Goal: Task Accomplishment & Management: Use online tool/utility

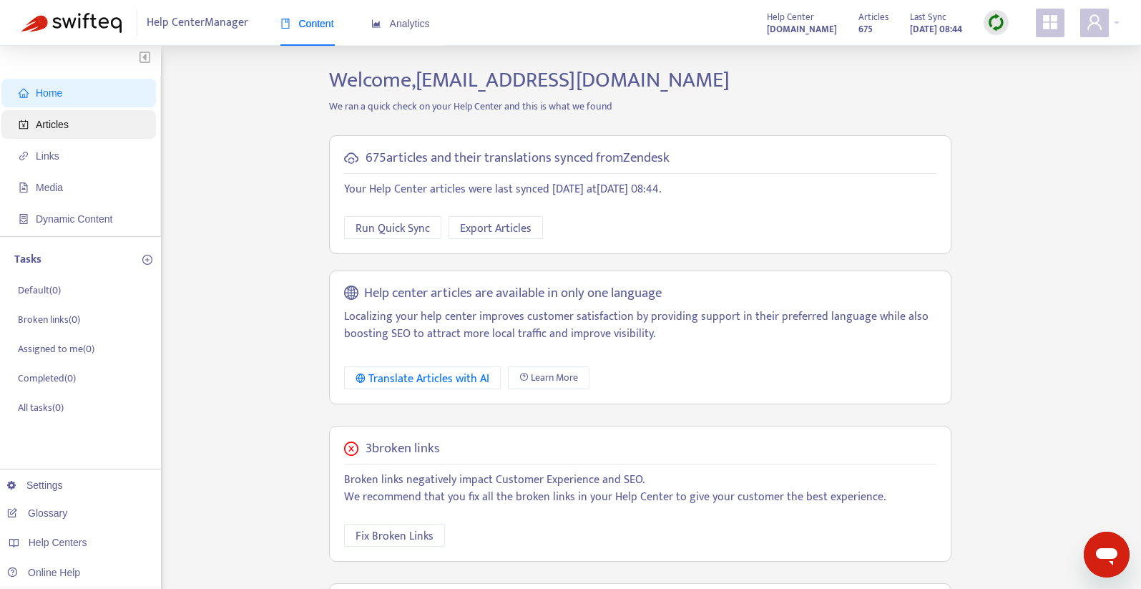
click at [44, 122] on span "Articles" at bounding box center [52, 124] width 33 height 11
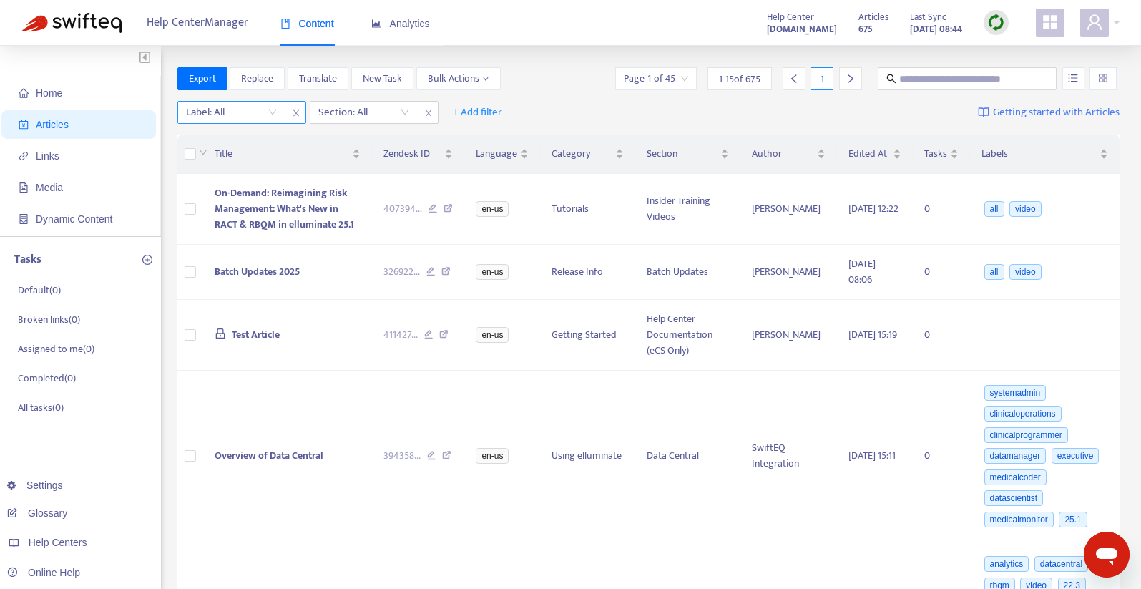
click at [294, 109] on icon "close" at bounding box center [296, 113] width 9 height 9
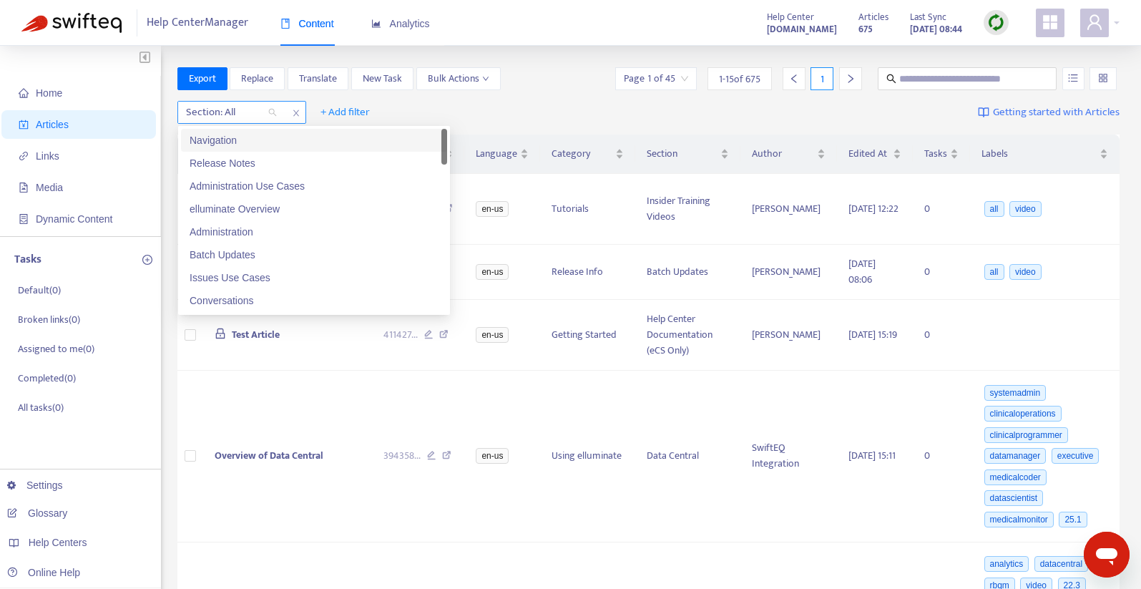
click at [275, 113] on div "Section: All" at bounding box center [231, 112] width 107 height 21
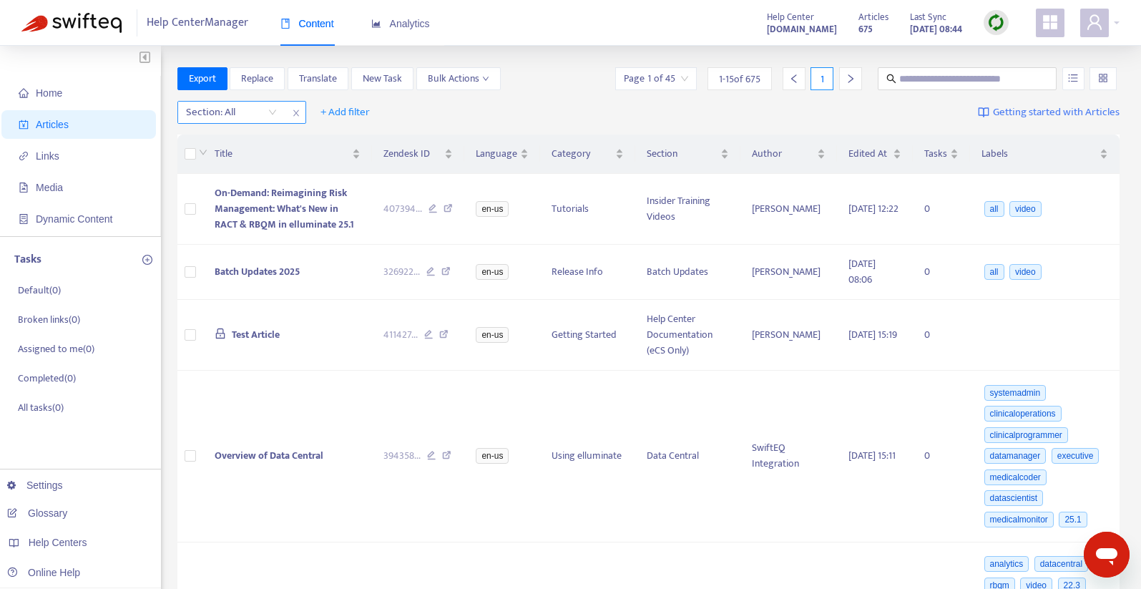
click at [295, 107] on span "close" at bounding box center [296, 112] width 19 height 17
click at [217, 107] on span "+ Add filter" at bounding box center [216, 112] width 49 height 17
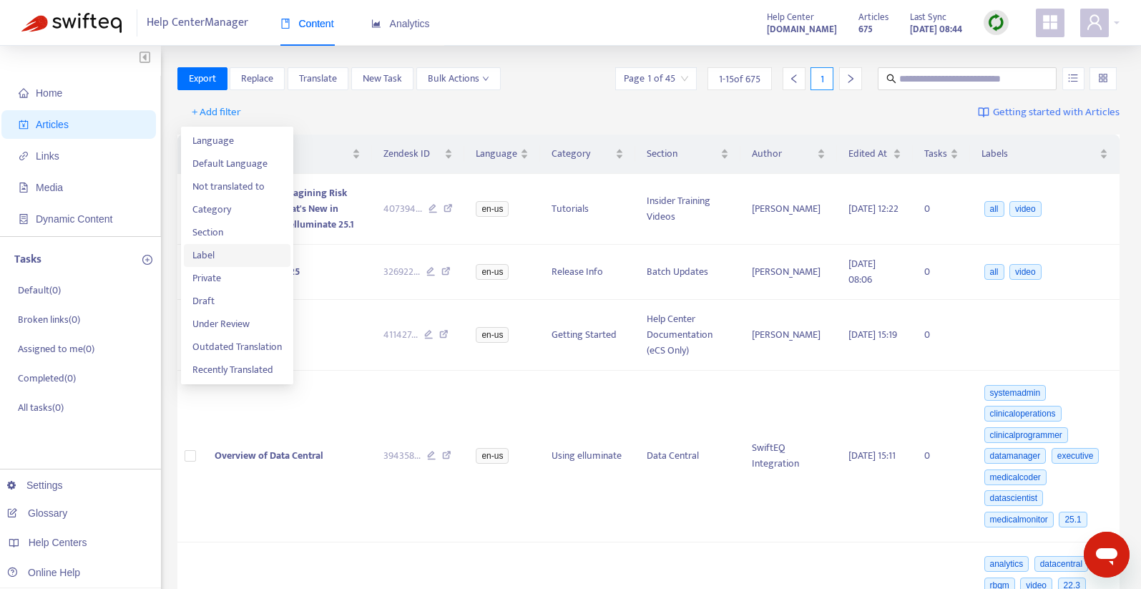
click at [205, 249] on span "Label" at bounding box center [236, 256] width 89 height 16
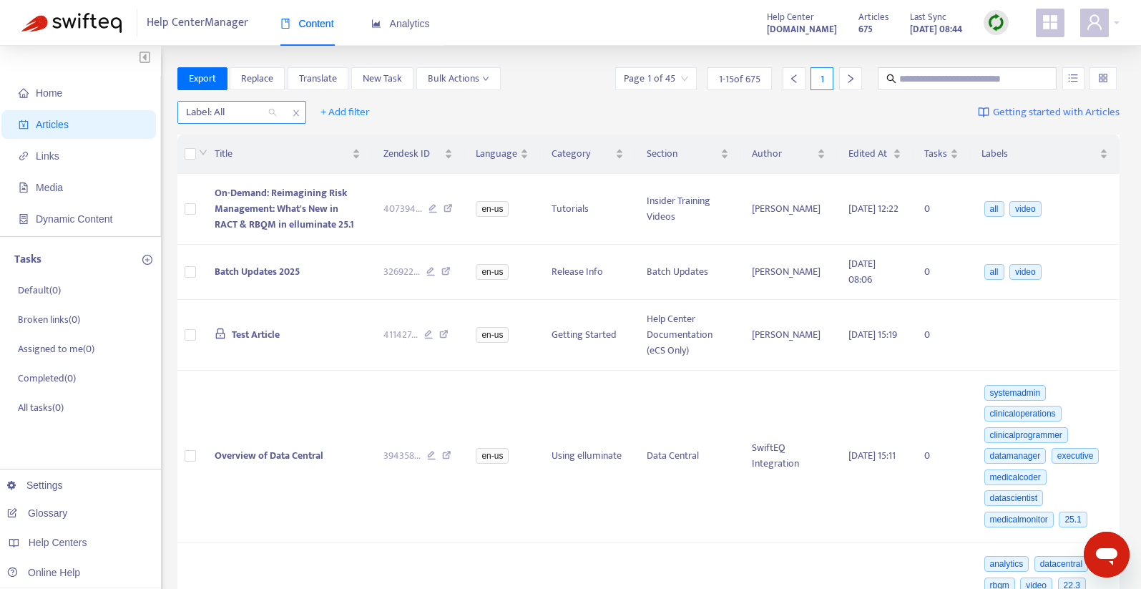
click at [273, 109] on div "Label: All" at bounding box center [231, 112] width 107 height 21
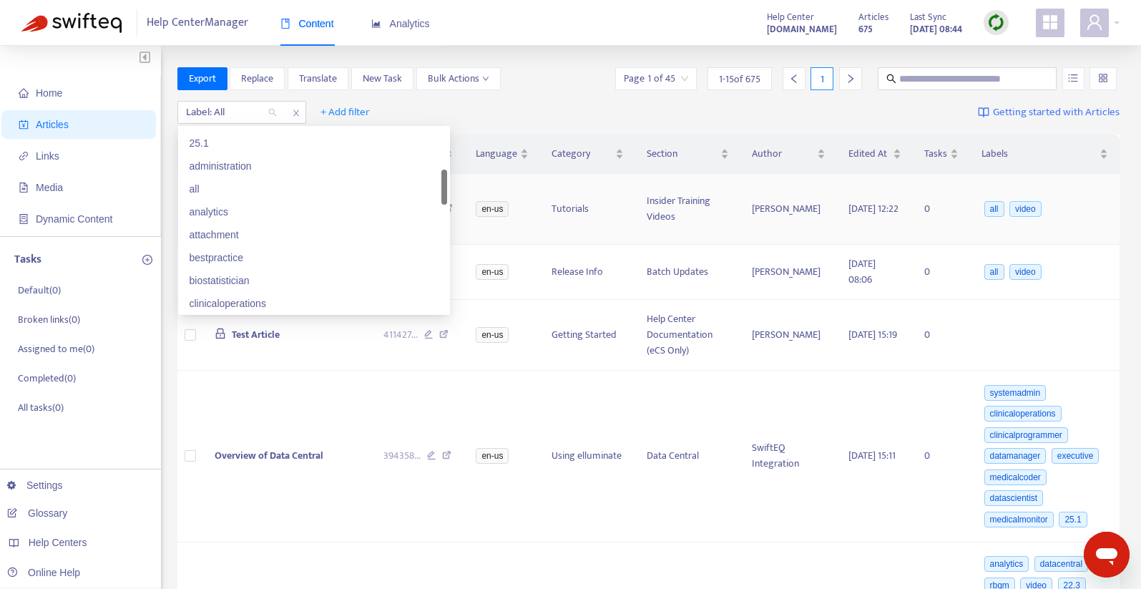
scroll to position [245, 0]
drag, startPoint x: 446, startPoint y: 133, endPoint x: 456, endPoint y: 174, distance: 42.0
click at [209, 192] on div "all" at bounding box center [314, 193] width 249 height 16
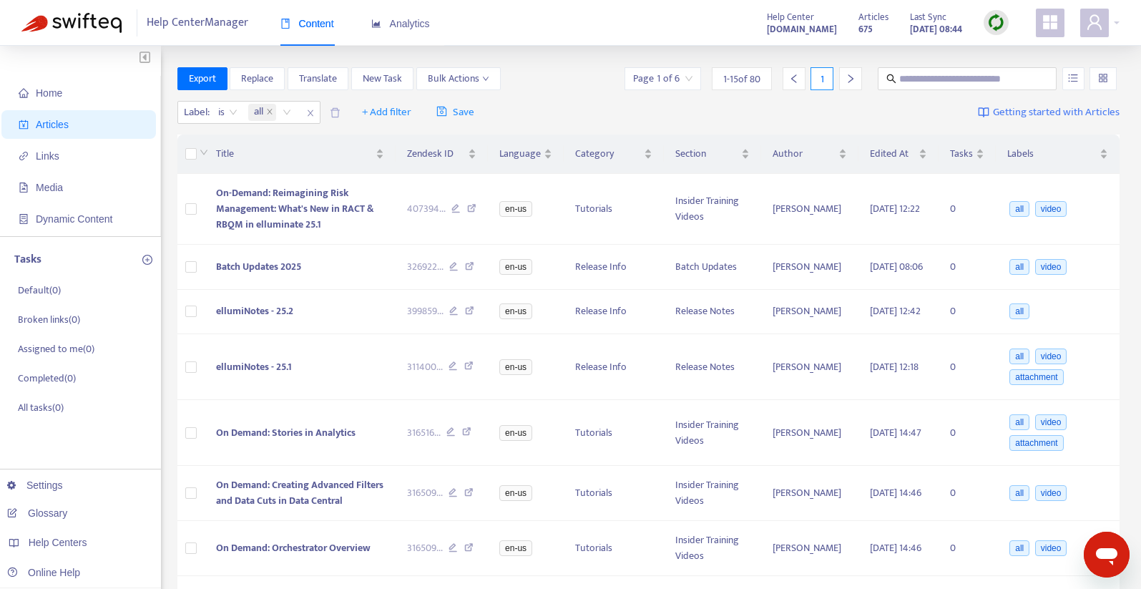
click at [549, 105] on div "Label : is all + Add filter Save Getting started with Articles" at bounding box center [648, 113] width 943 height 34
click at [363, 110] on span "+ Add filter" at bounding box center [386, 112] width 49 height 17
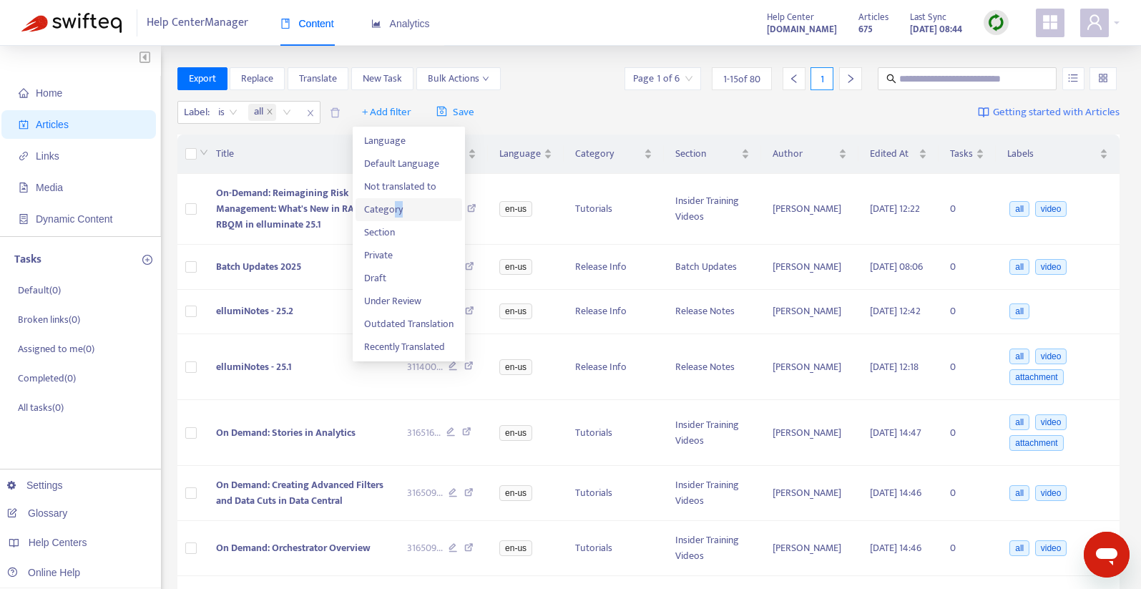
drag, startPoint x: 396, startPoint y: 208, endPoint x: 402, endPoint y: 213, distance: 8.2
click at [402, 213] on span "Category" at bounding box center [408, 210] width 89 height 16
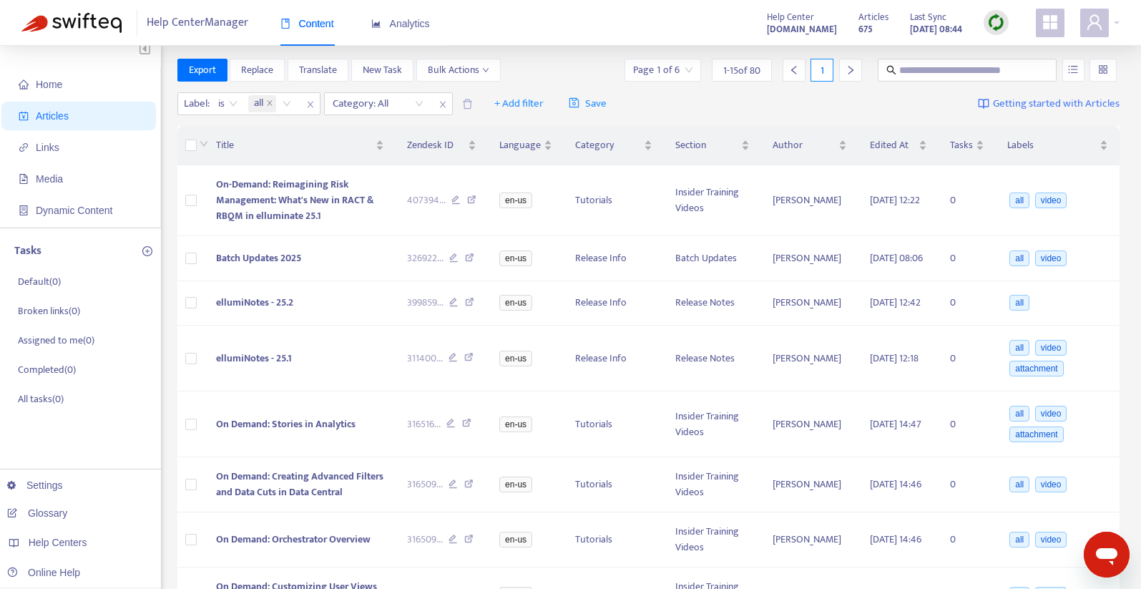
scroll to position [0, 0]
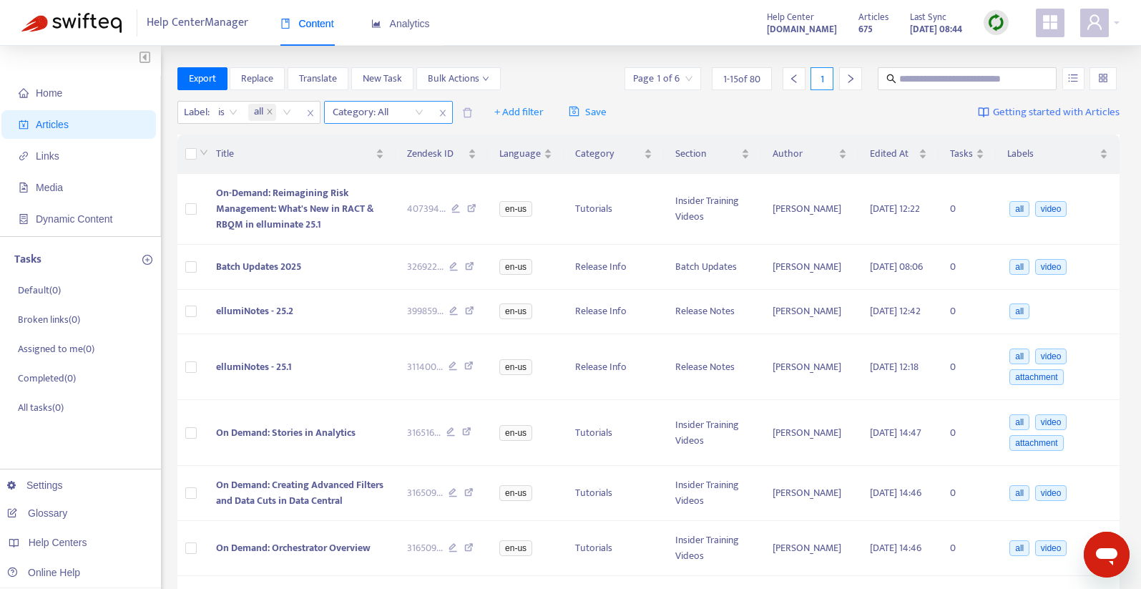
click at [443, 112] on icon "close" at bounding box center [442, 113] width 6 height 6
drag, startPoint x: 718, startPoint y: 433, endPoint x: 725, endPoint y: 442, distance: 11.7
click at [725, 442] on td "Insider Training Videos" at bounding box center [712, 433] width 97 height 66
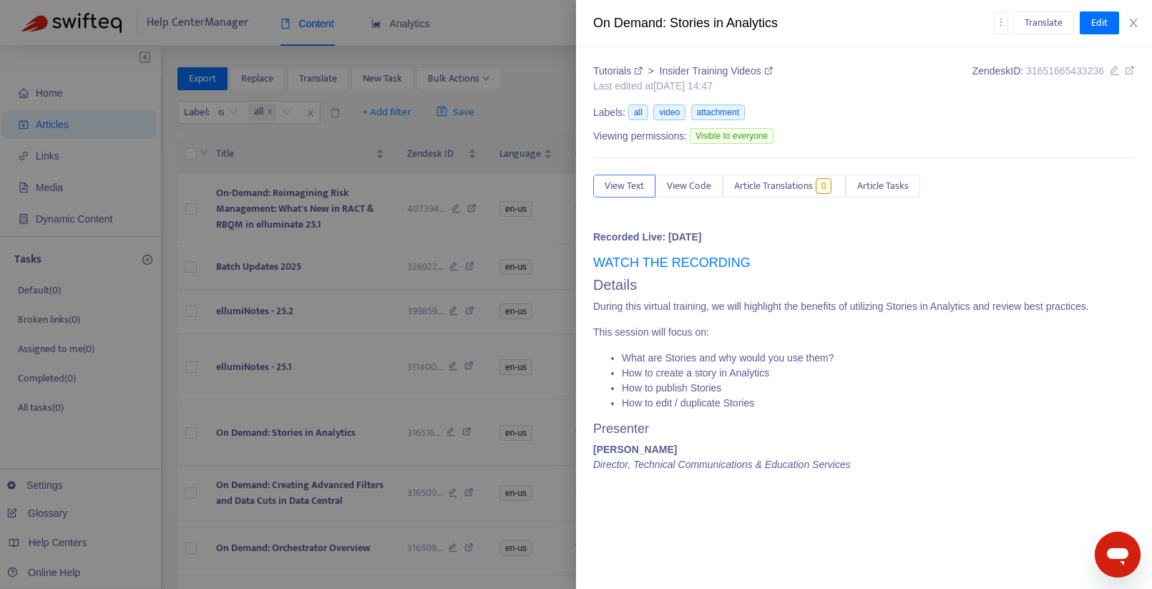
click at [1133, 13] on div "Translate Edit" at bounding box center [1065, 22] width 142 height 23
click at [1136, 21] on icon "close" at bounding box center [1133, 22] width 11 height 11
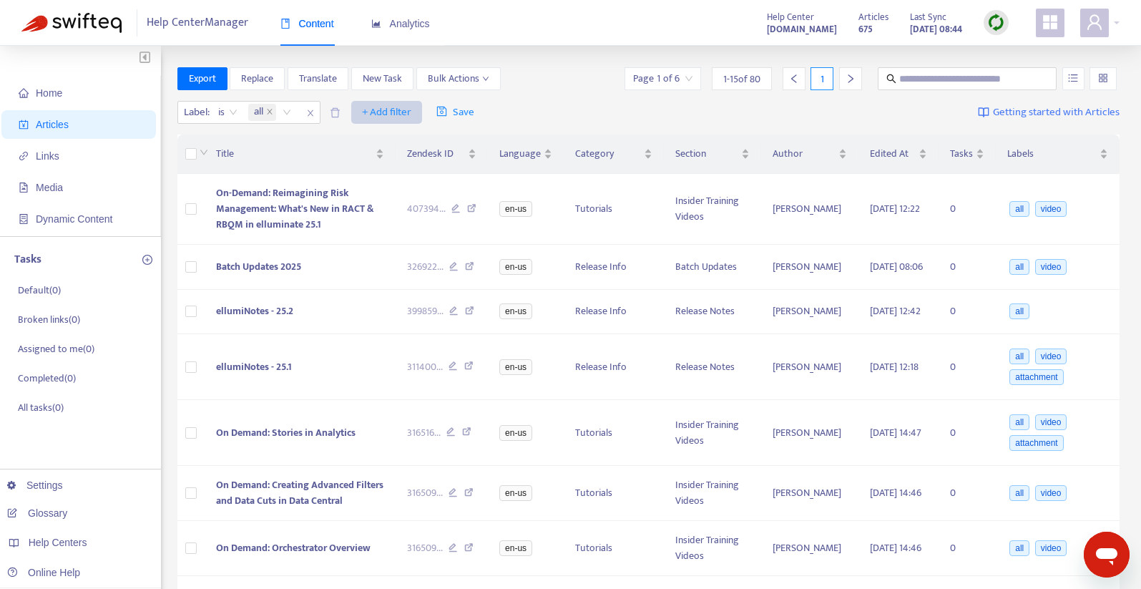
click at [369, 109] on span "+ Add filter" at bounding box center [386, 112] width 49 height 17
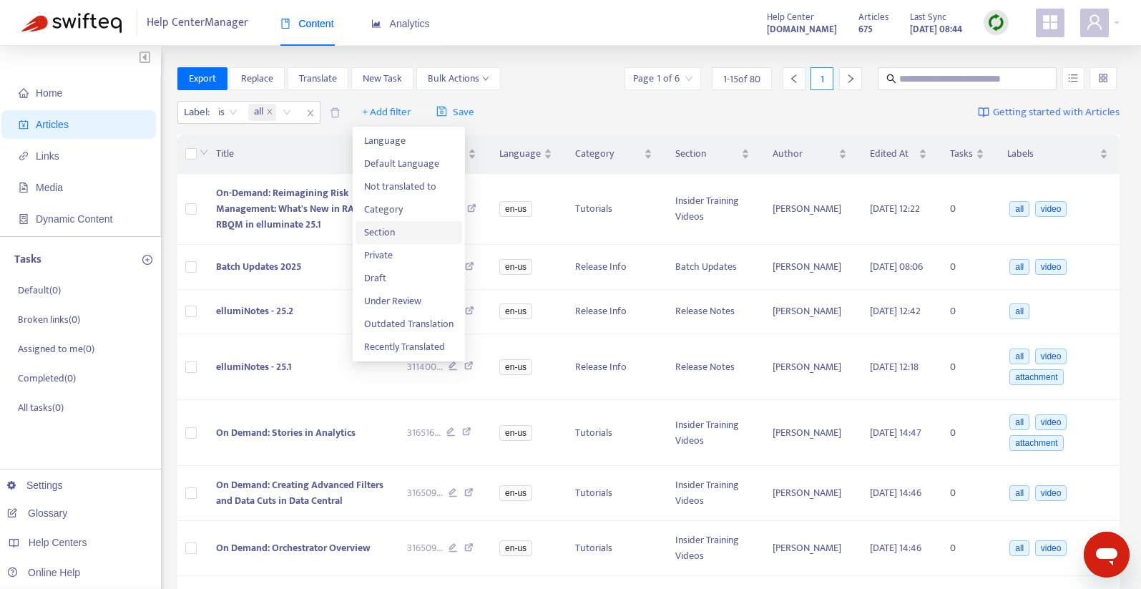
click at [381, 228] on span "Section" at bounding box center [408, 233] width 89 height 16
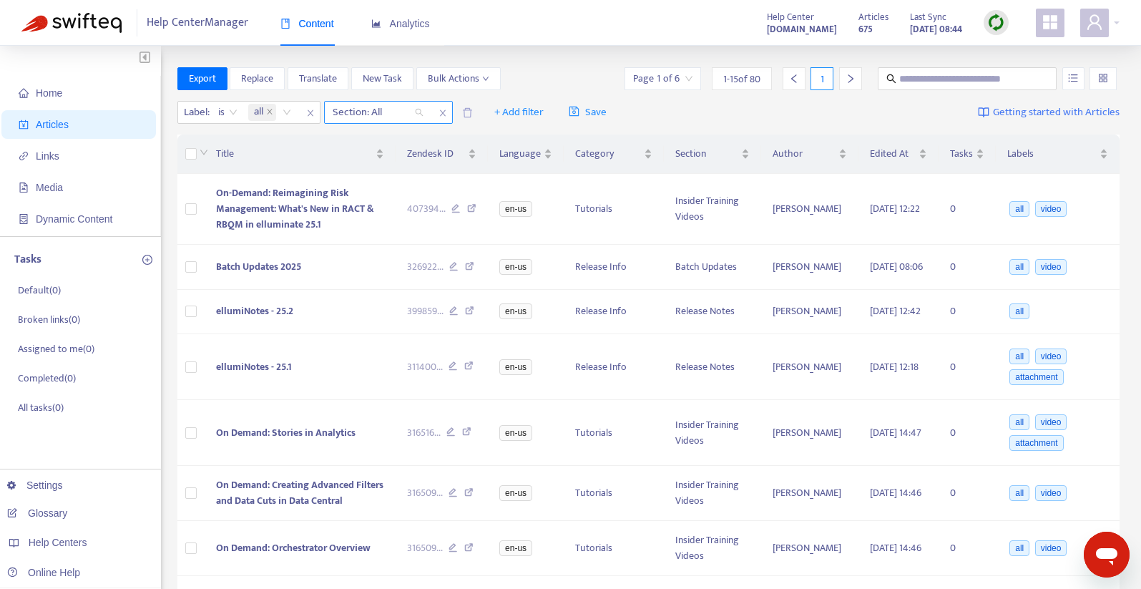
click at [421, 114] on div "Section: All" at bounding box center [378, 112] width 107 height 21
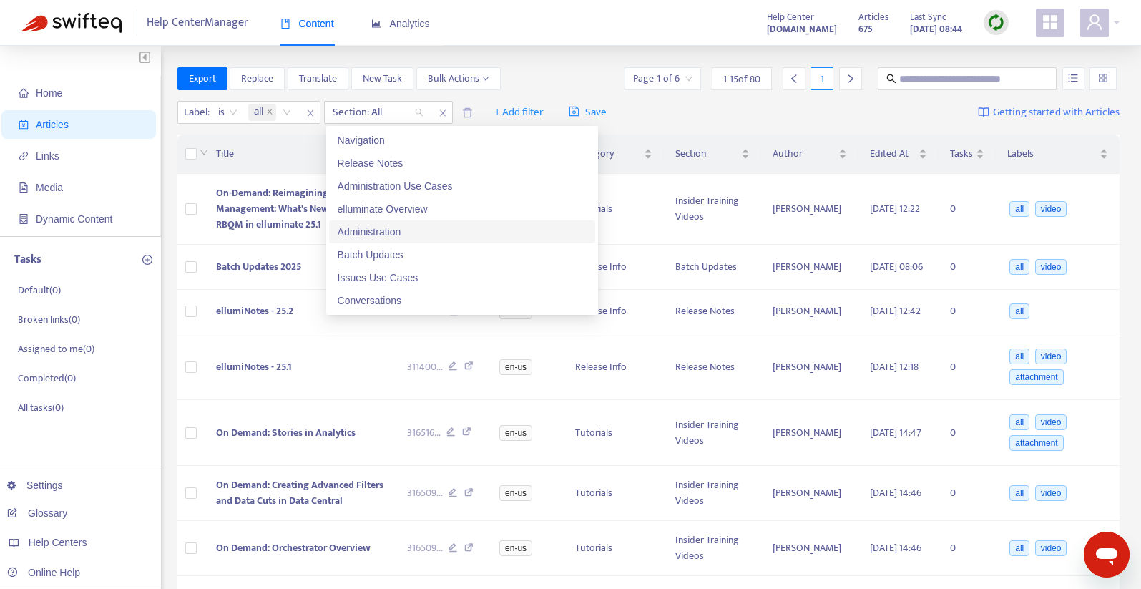
click at [378, 227] on div "Administration" at bounding box center [462, 232] width 249 height 16
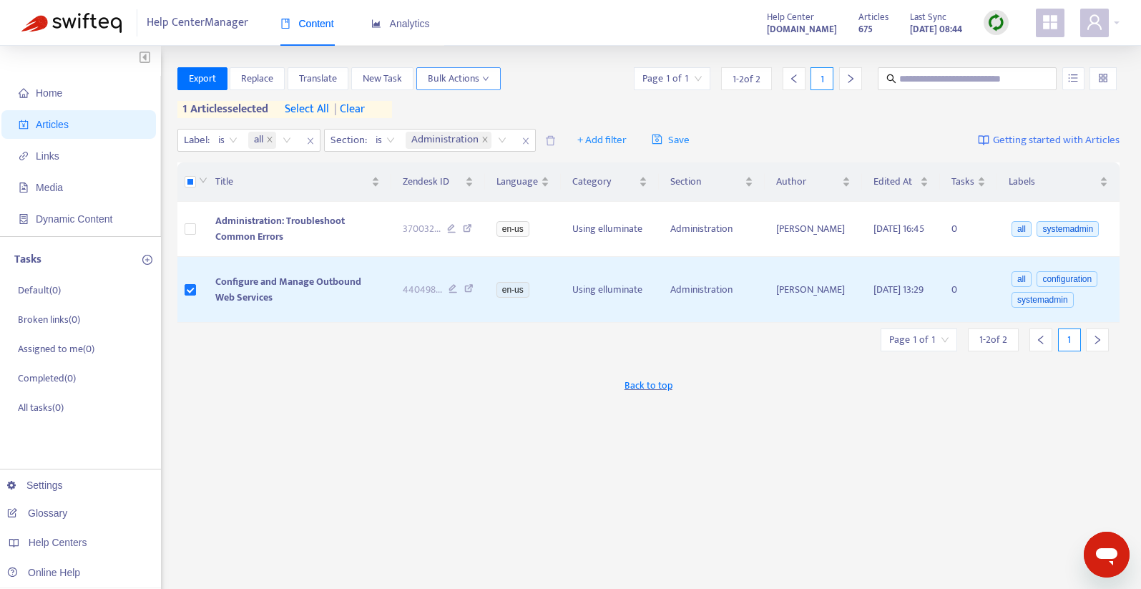
click at [489, 73] on span "Bulk Actions" at bounding box center [459, 79] width 62 height 16
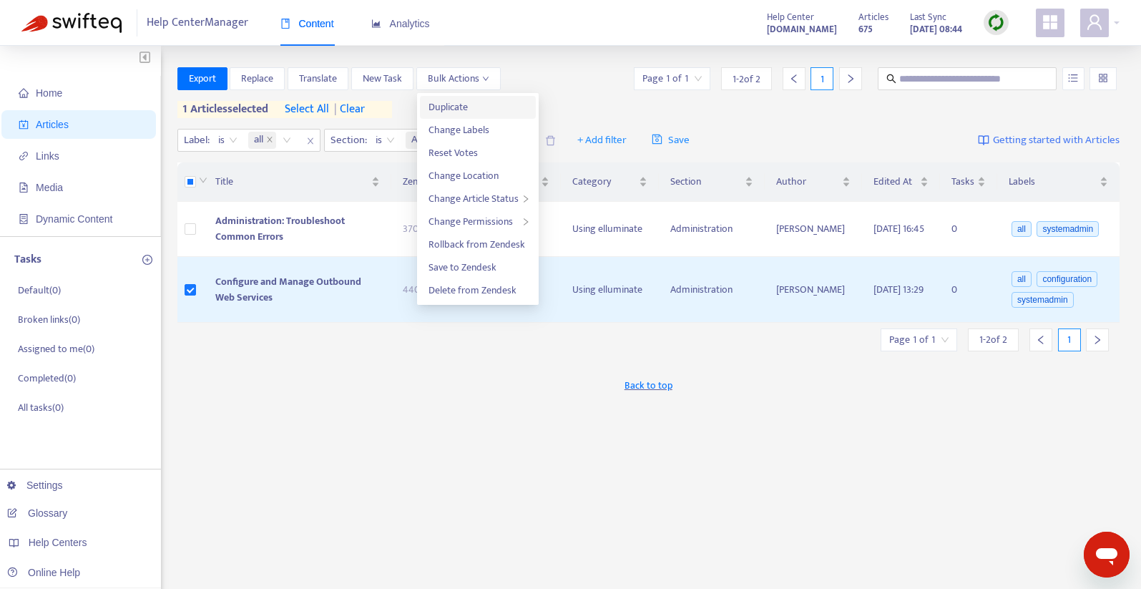
click at [450, 102] on span "Duplicate" at bounding box center [448, 107] width 39 height 16
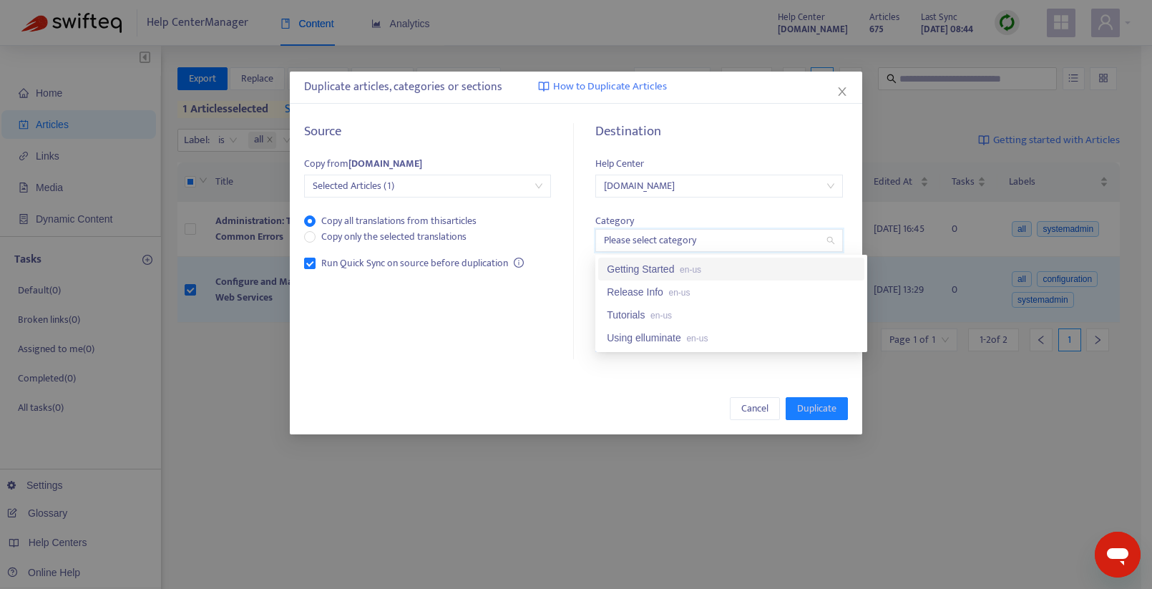
click at [830, 238] on input "search" at bounding box center [719, 240] width 230 height 21
click at [647, 337] on div "Using elluminate en-us" at bounding box center [731, 338] width 249 height 16
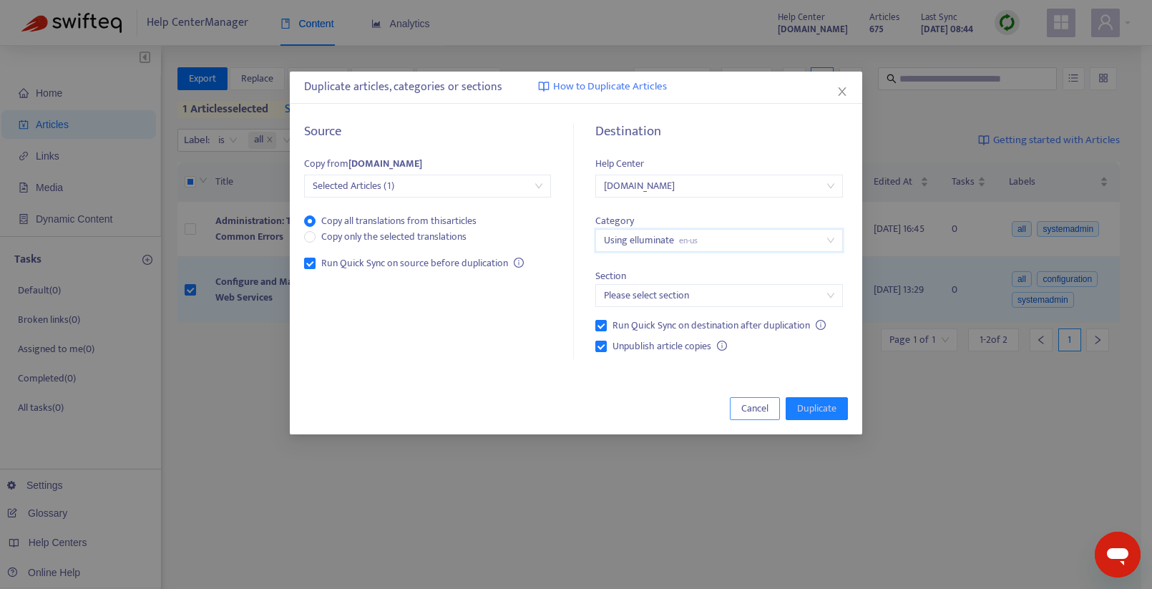
click at [758, 406] on span "Cancel" at bounding box center [754, 409] width 27 height 16
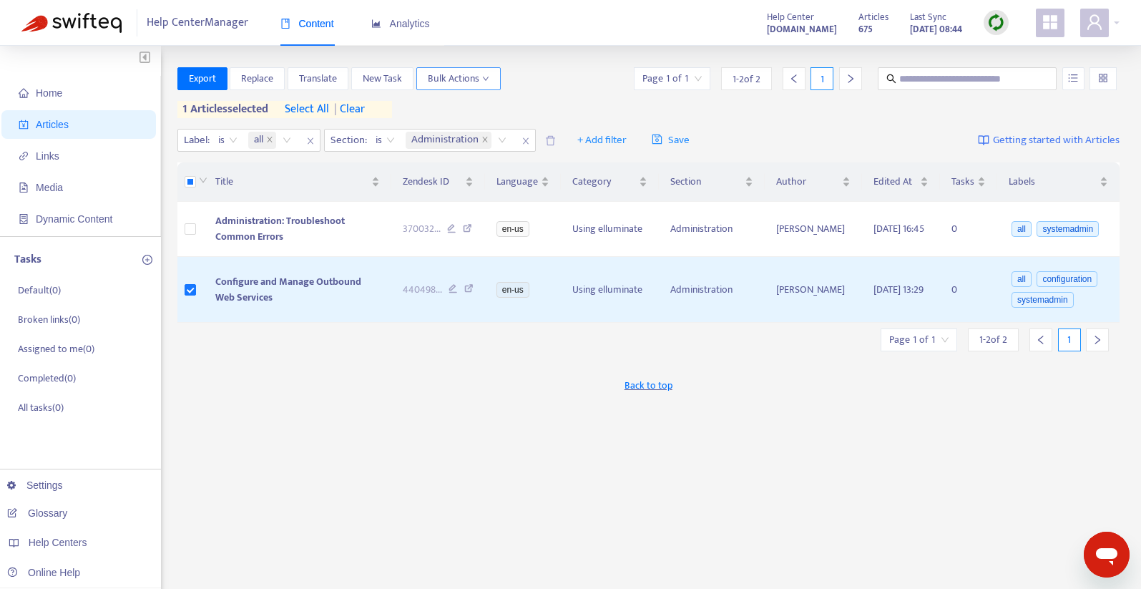
click at [485, 76] on icon "down" at bounding box center [485, 78] width 7 height 7
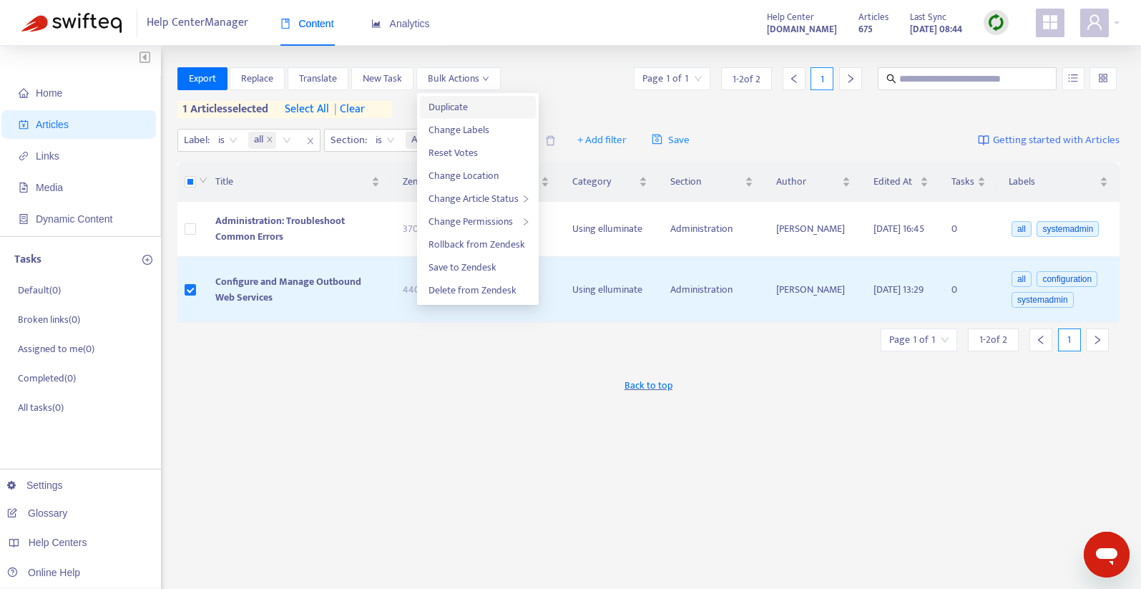
click at [445, 103] on span "Duplicate" at bounding box center [448, 107] width 39 height 16
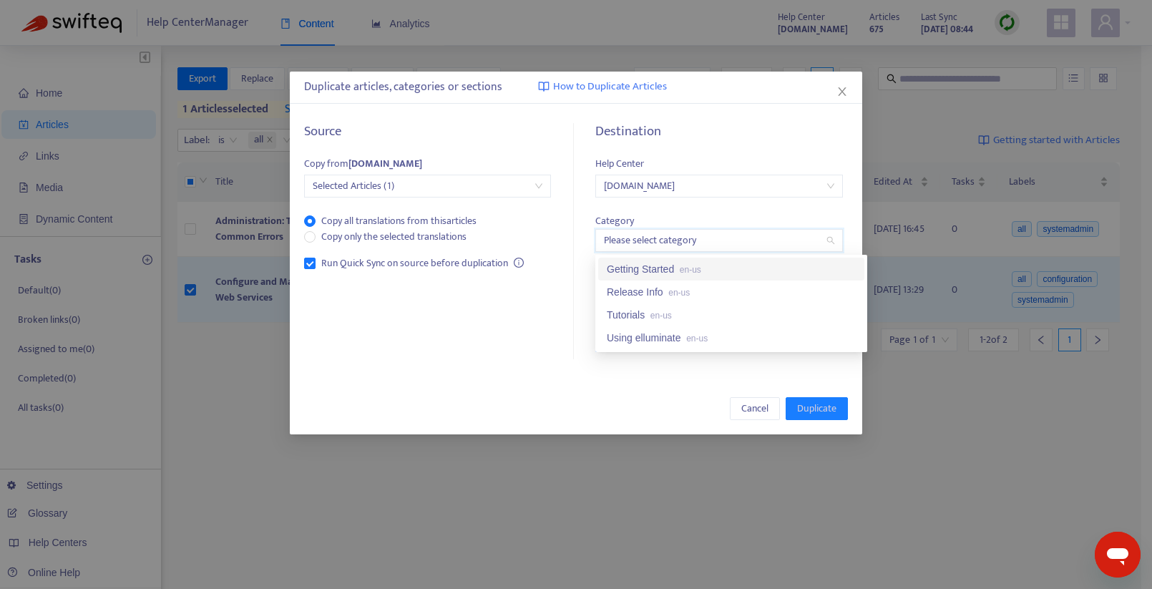
click at [831, 241] on input "search" at bounding box center [719, 240] width 230 height 21
click at [656, 333] on div "Using elluminate en-us" at bounding box center [731, 338] width 249 height 16
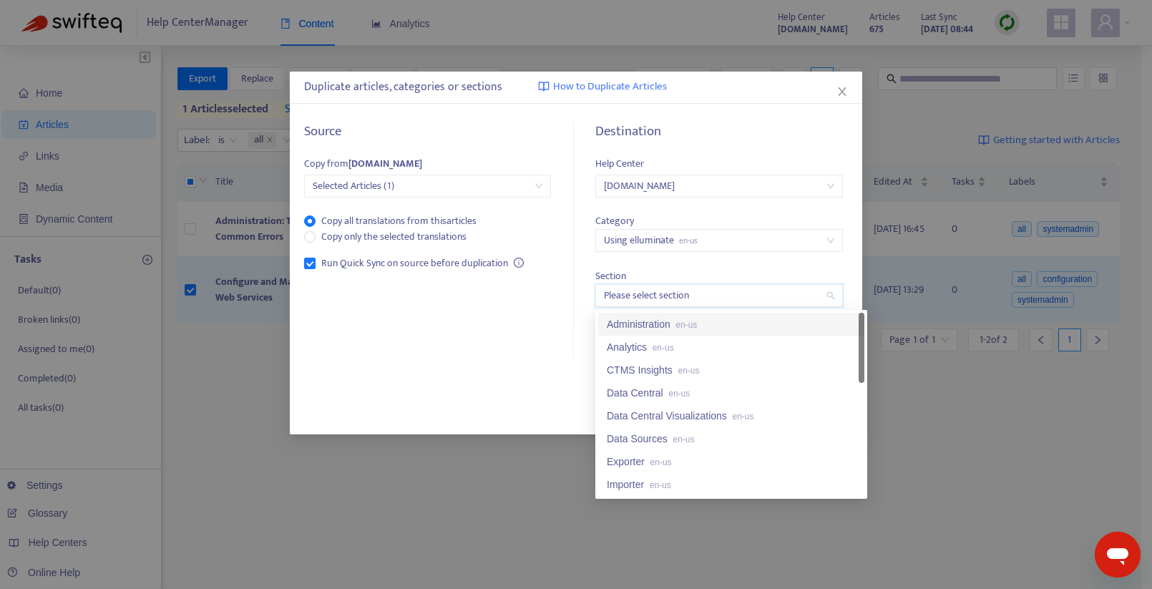
click at [831, 298] on input "search" at bounding box center [719, 295] width 230 height 21
click at [676, 318] on div "Administration en-us" at bounding box center [731, 324] width 249 height 16
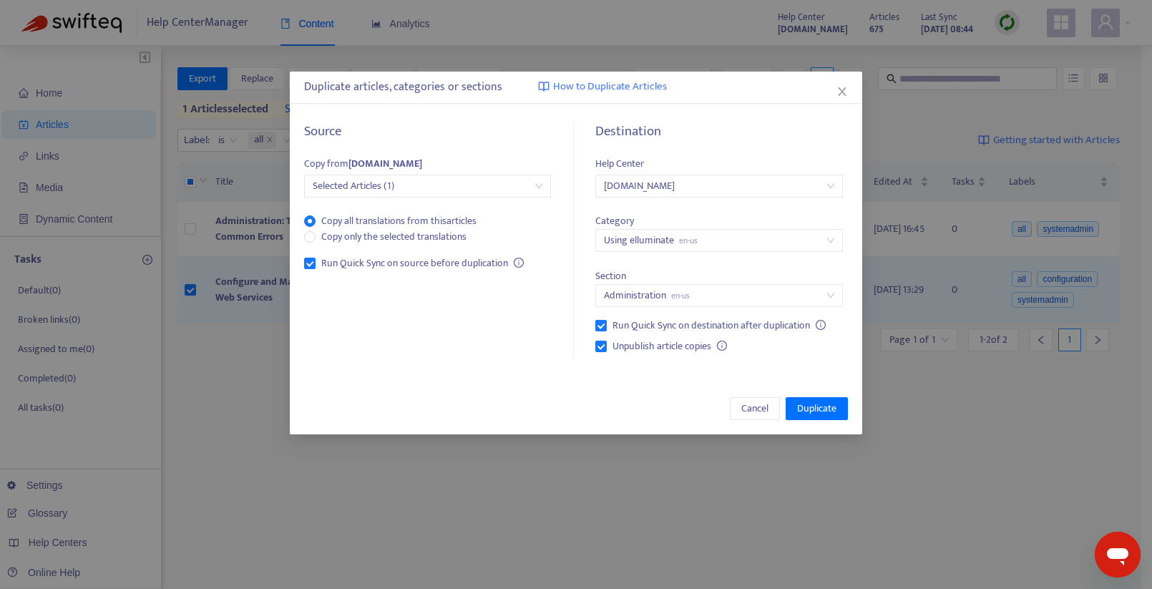
drag, startPoint x: 486, startPoint y: 122, endPoint x: 421, endPoint y: 408, distance: 292.9
click at [421, 408] on div "Cancel Duplicate" at bounding box center [576, 409] width 572 height 52
click at [816, 404] on span "Duplicate" at bounding box center [816, 409] width 39 height 16
